Goal: Transaction & Acquisition: Download file/media

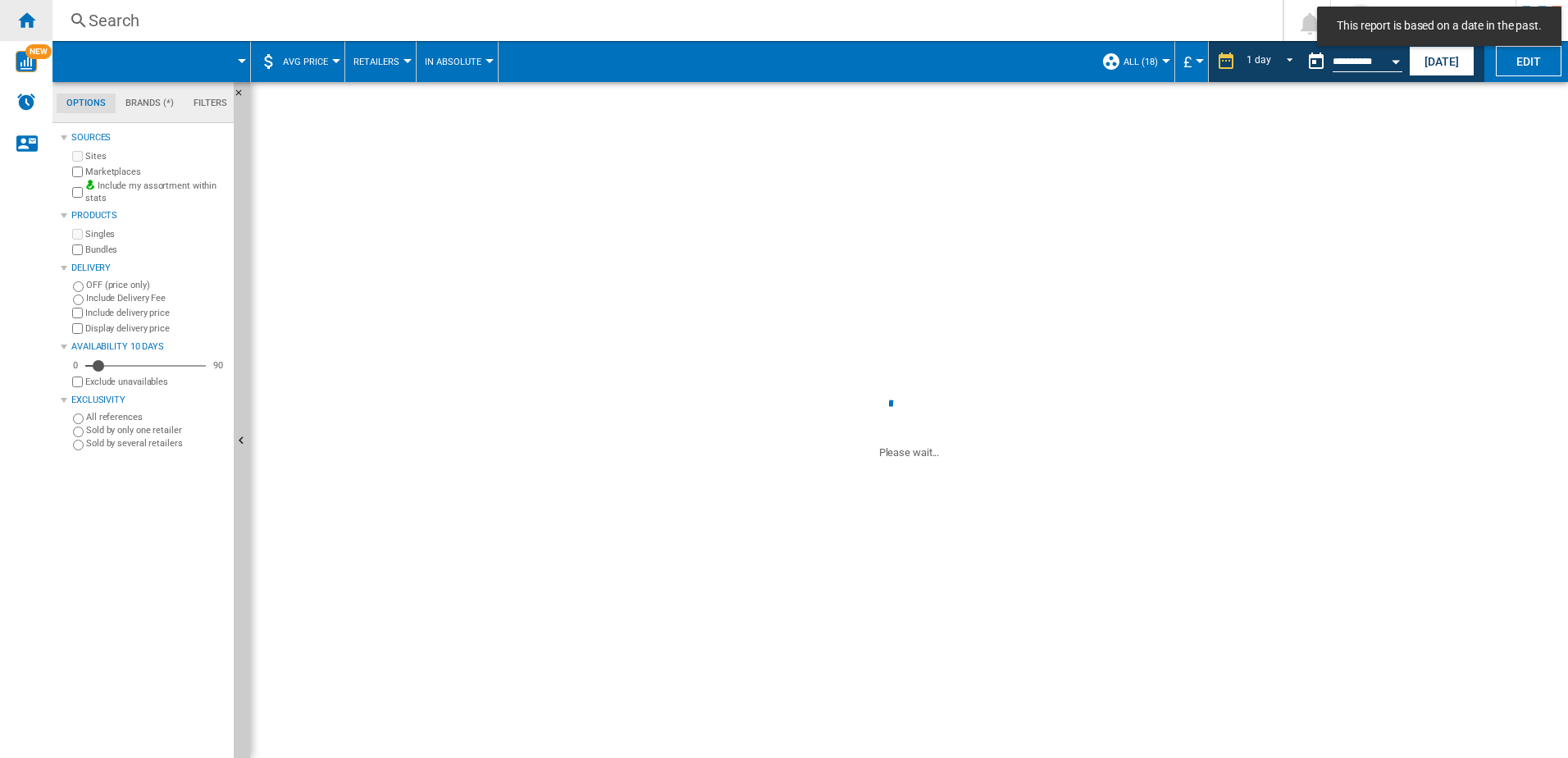
click at [24, 30] on div "Home" at bounding box center [26, 21] width 53 height 41
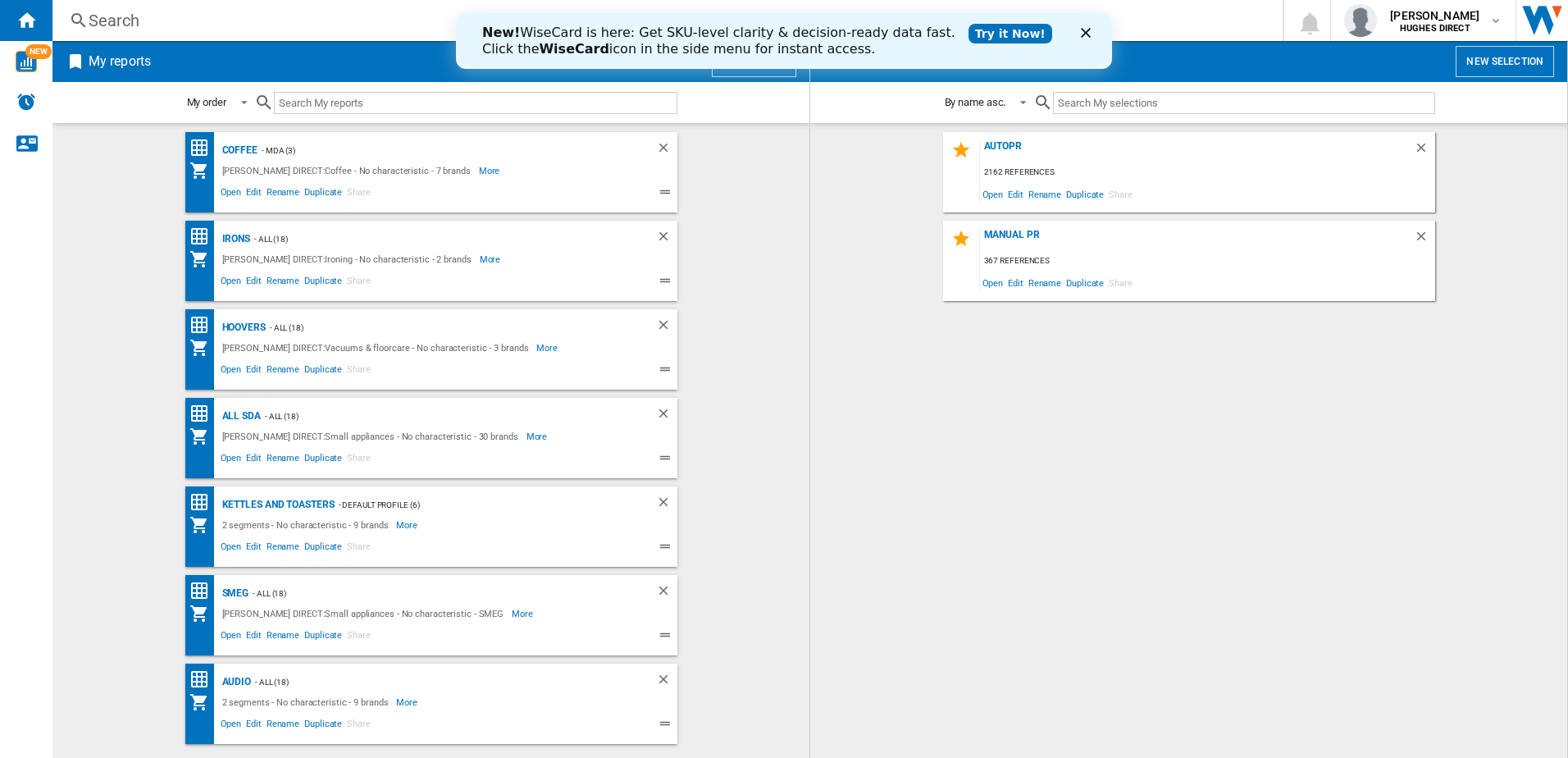
click at [1092, 508] on div "AUTOPR 2162 references Open Edit Rename Duplicate Share MANUAL PR 367 reference…" at bounding box center [1188, 441] width 724 height 618
click at [999, 141] on div "AUTOPR" at bounding box center [1196, 152] width 434 height 23
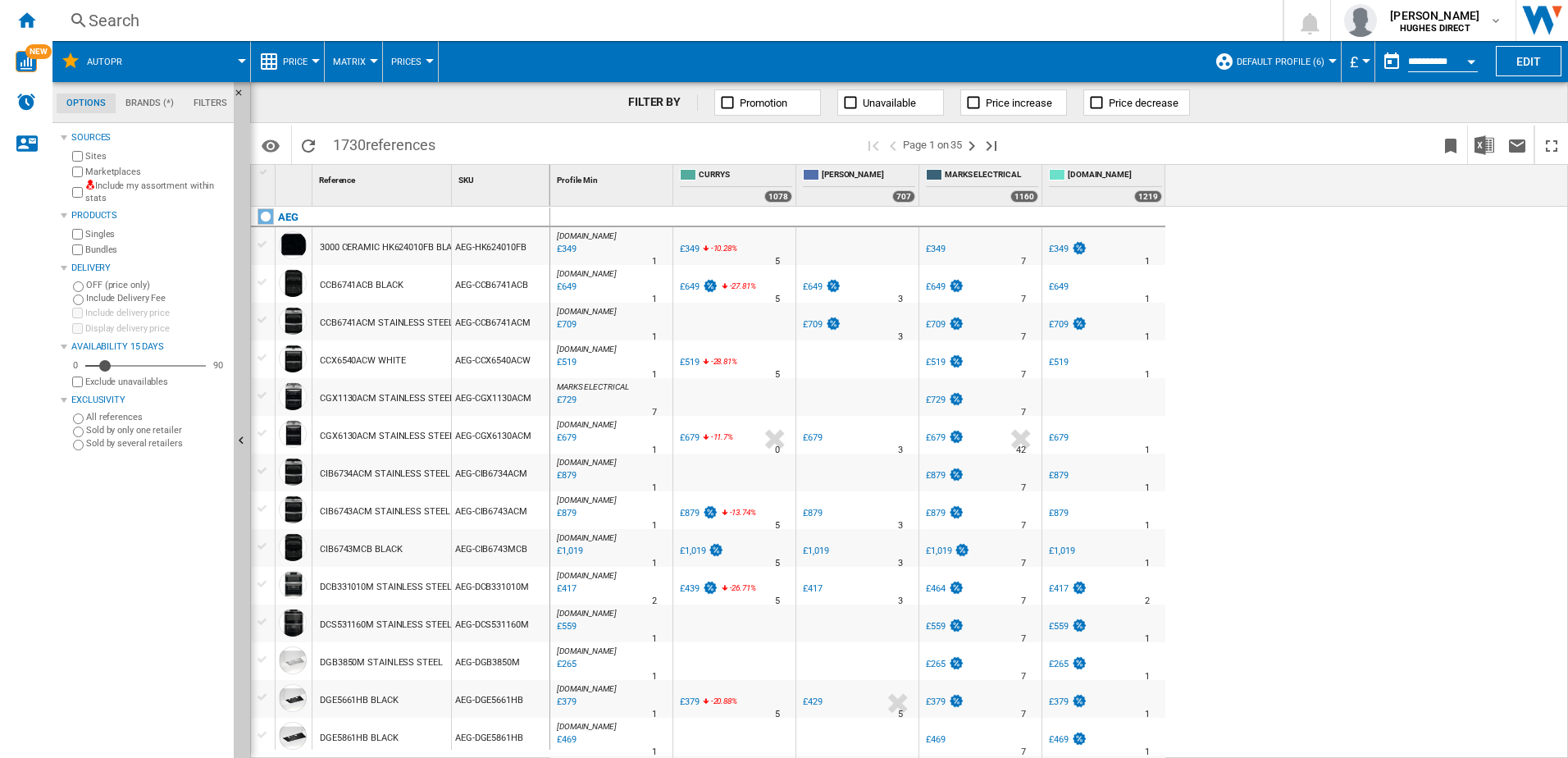
click at [86, 195] on label "Include my assortment within stats" at bounding box center [156, 192] width 142 height 25
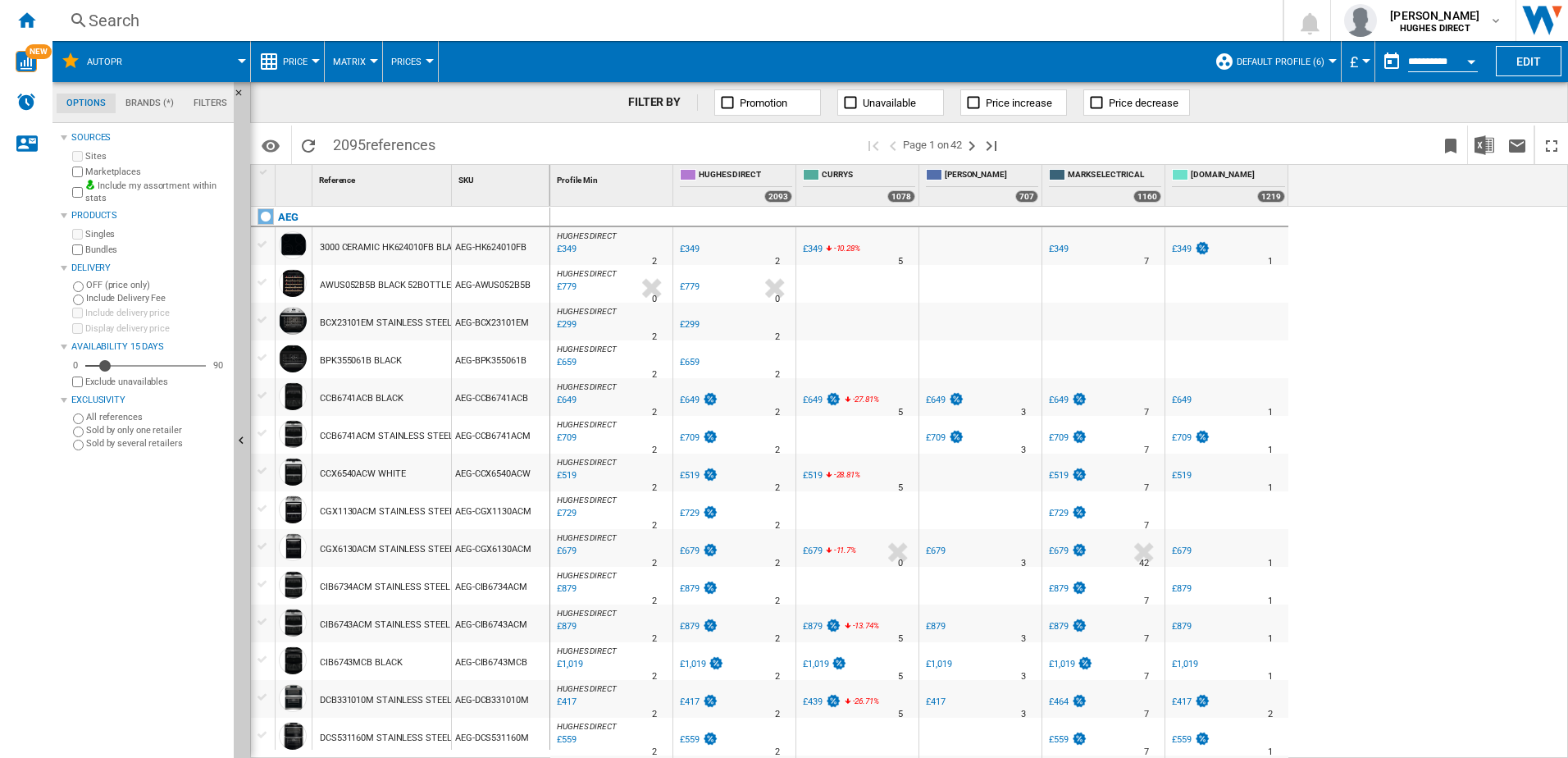
click at [1296, 73] on button "Default profile (6)" at bounding box center [1285, 62] width 96 height 41
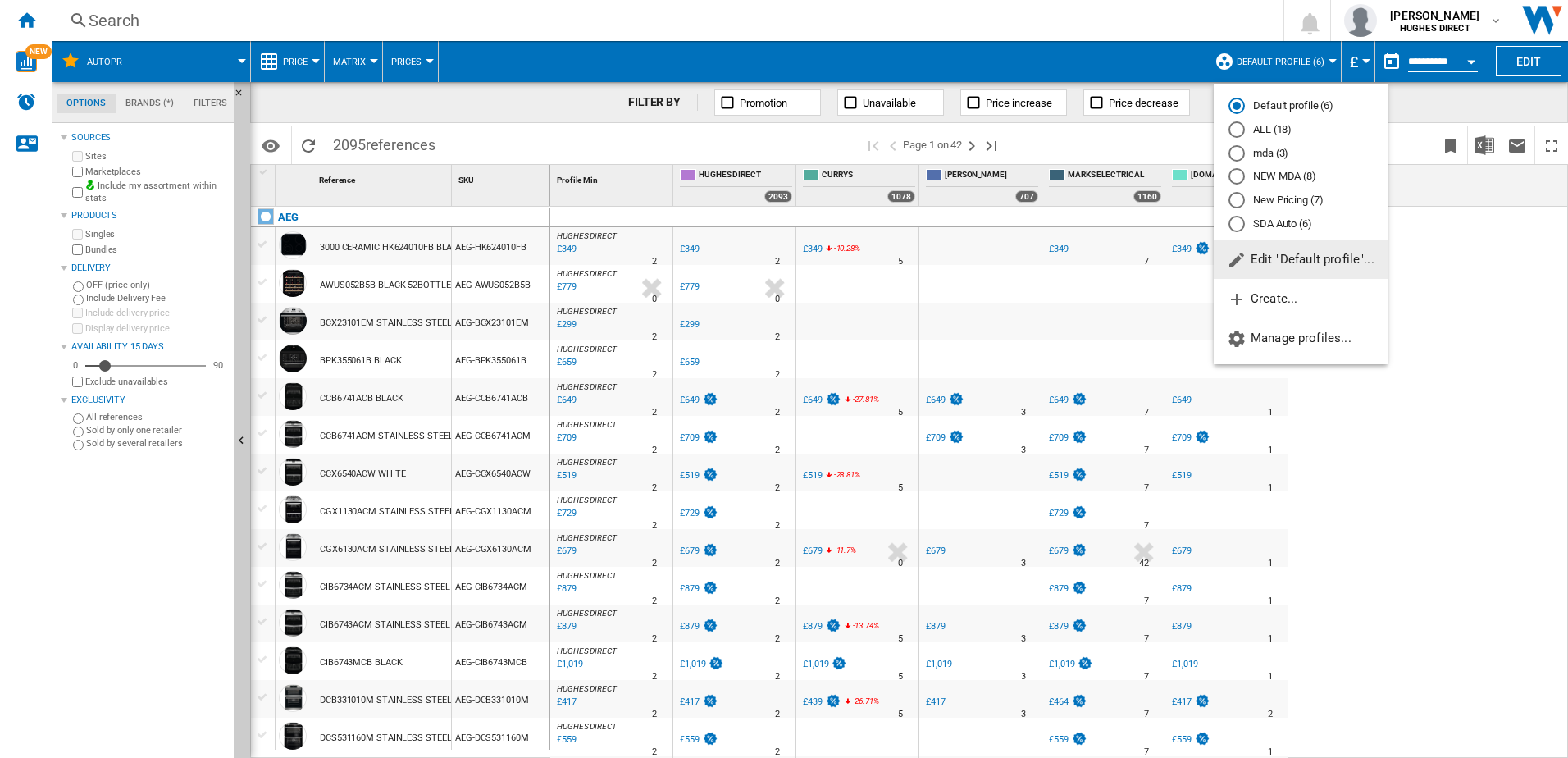
click at [1297, 203] on md-radio-button "New Pricing (7)" at bounding box center [1300, 201] width 144 height 16
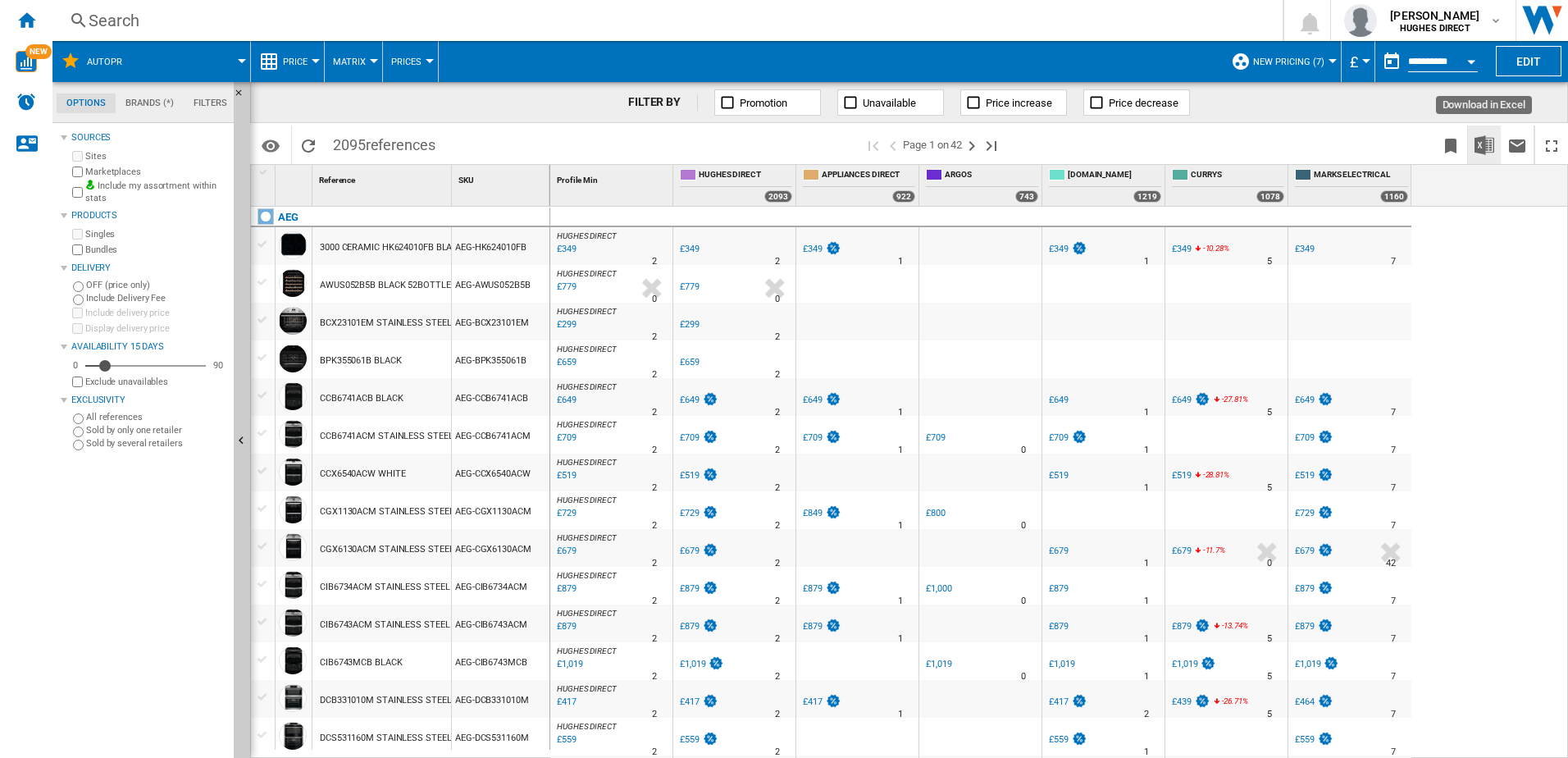
click at [1477, 152] on img "Download in Excel" at bounding box center [1484, 145] width 20 height 20
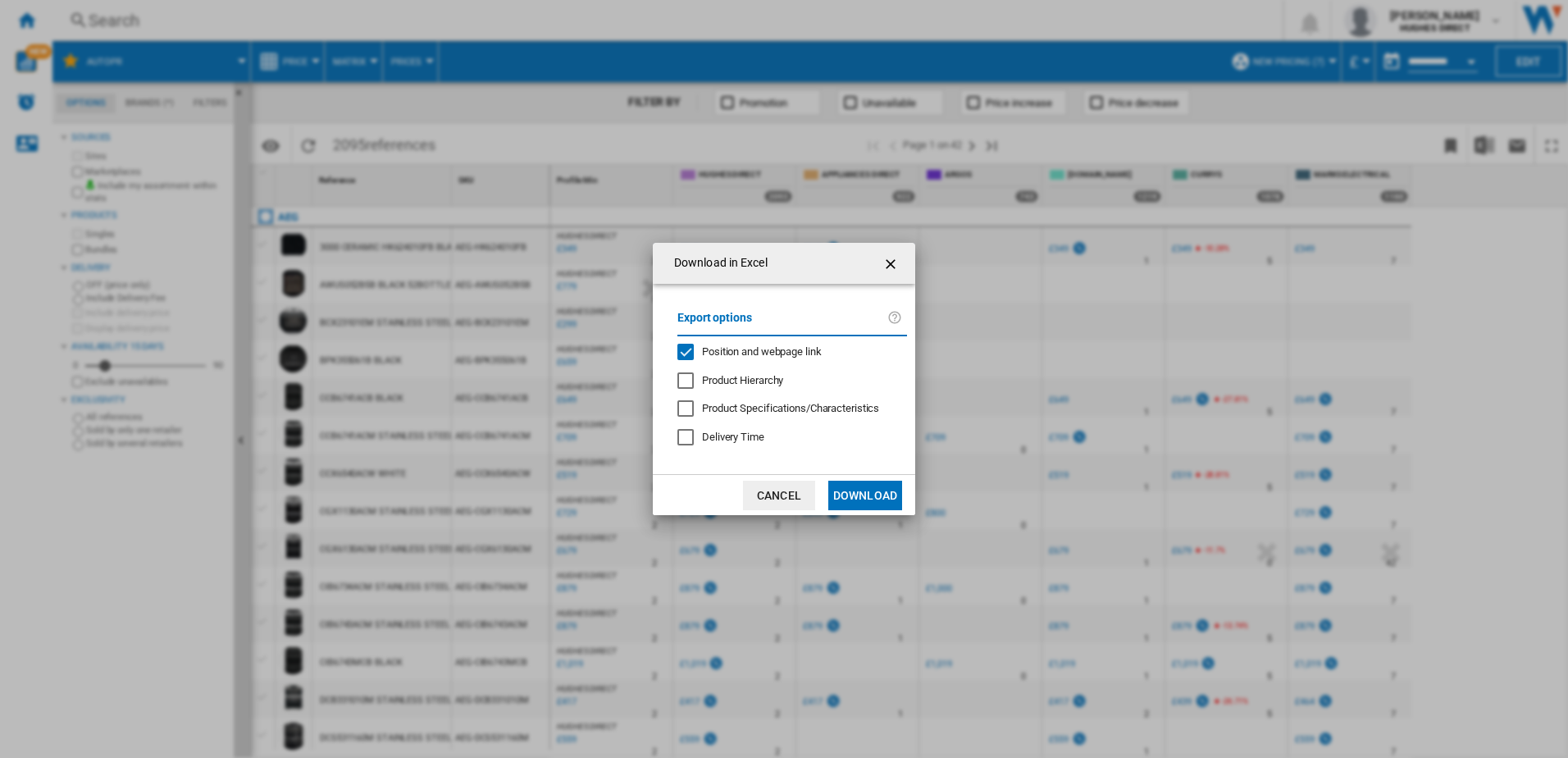
click at [826, 353] on md-checkbox "Position and webpage link" at bounding box center [786, 352] width 216 height 16
click at [870, 501] on button "Download" at bounding box center [865, 495] width 73 height 29
